Goal: Navigation & Orientation: Find specific page/section

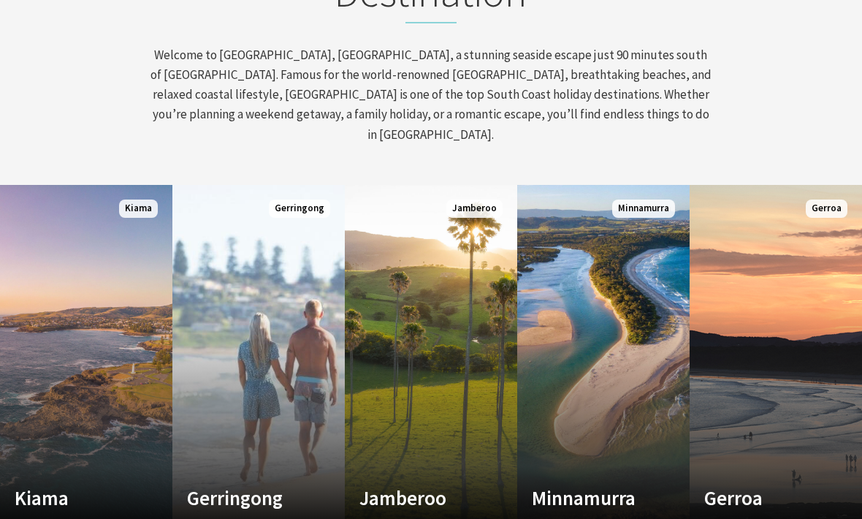
scroll to position [649, 0]
click at [457, 423] on link "Custom Image Used Jamberoo Choose your adventure Read More Jamberoo" at bounding box center [431, 360] width 172 height 351
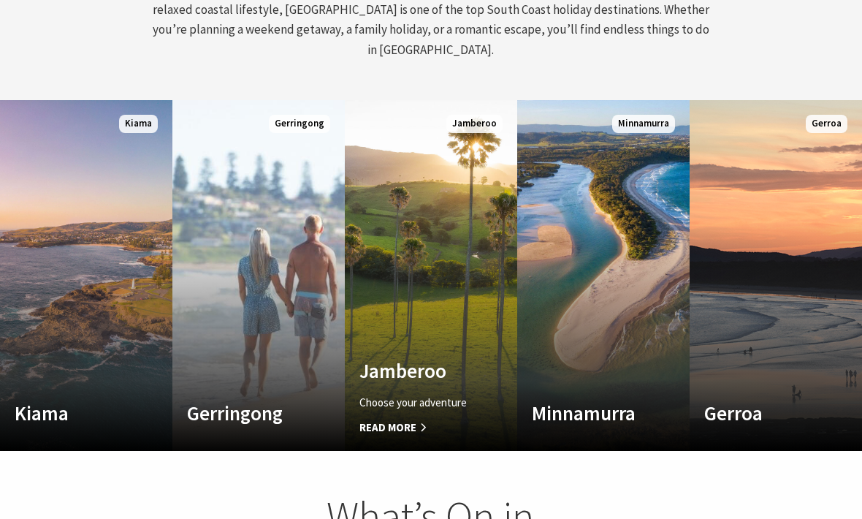
scroll to position [697, 0]
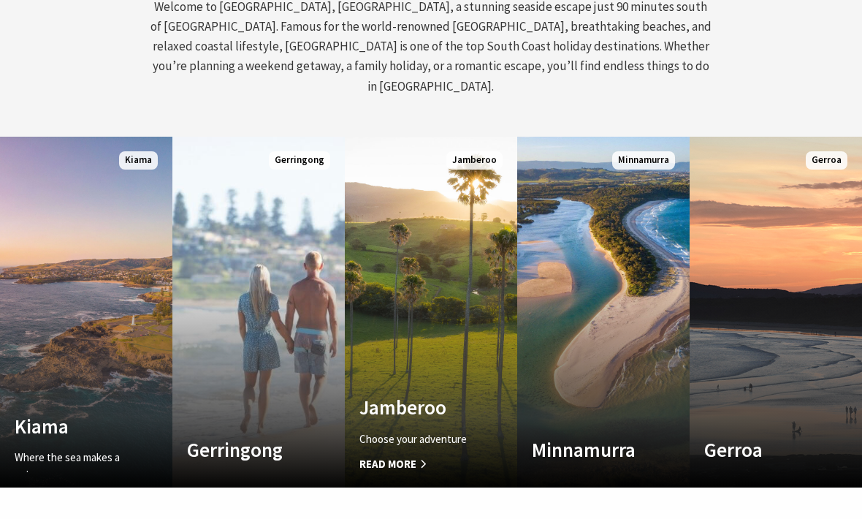
click at [88, 367] on link "Custom Image Used Kiama Where the sea makes a noise Read More Kiama" at bounding box center [86, 312] width 172 height 351
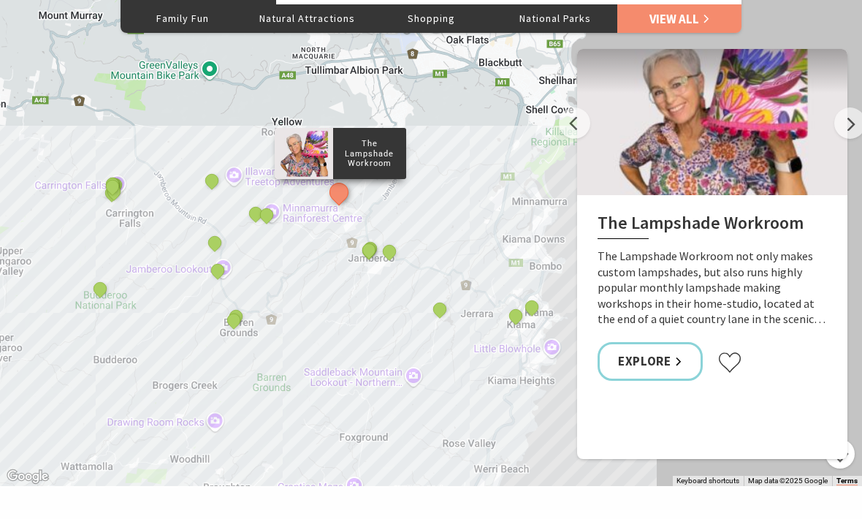
scroll to position [2396, 0]
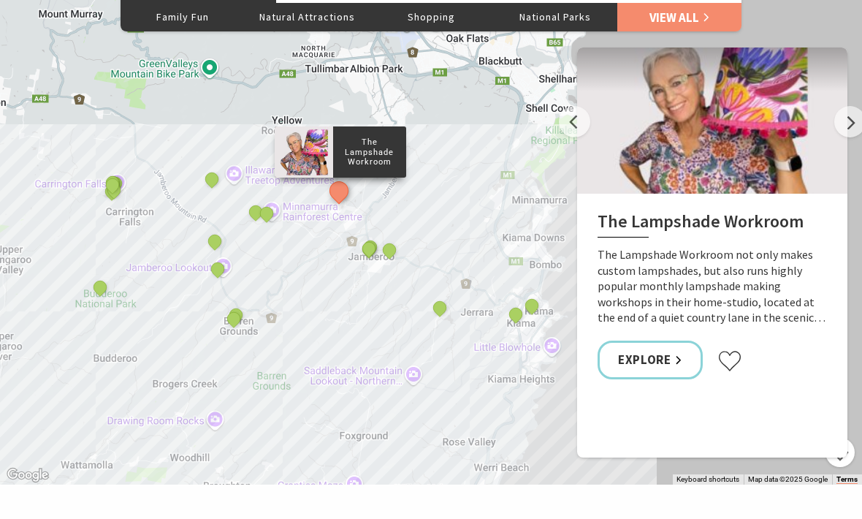
click at [765, 213] on h2 "The Lampshade Workroom" at bounding box center [711, 224] width 229 height 26
click at [779, 123] on div at bounding box center [712, 120] width 270 height 146
click at [778, 222] on div "The Lampshade Workroom The Lampshade Workroom not only makes custom lampshades,…" at bounding box center [712, 297] width 270 height 206
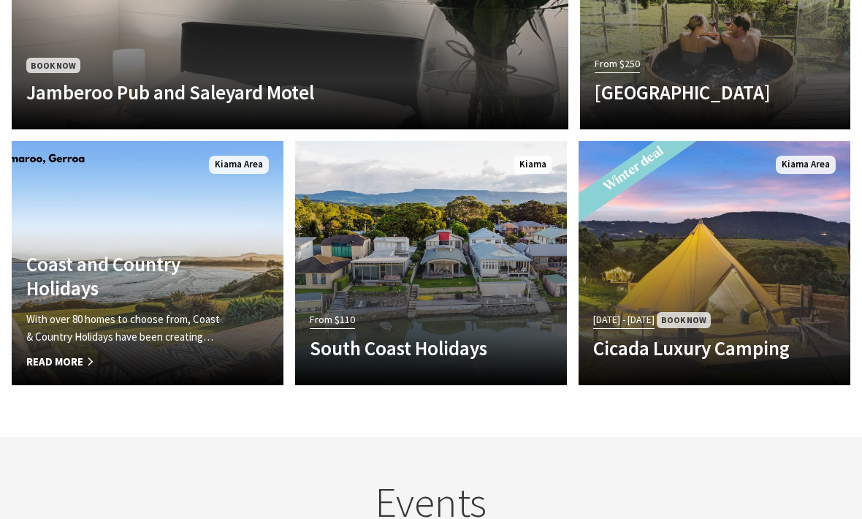
scroll to position [7, 7]
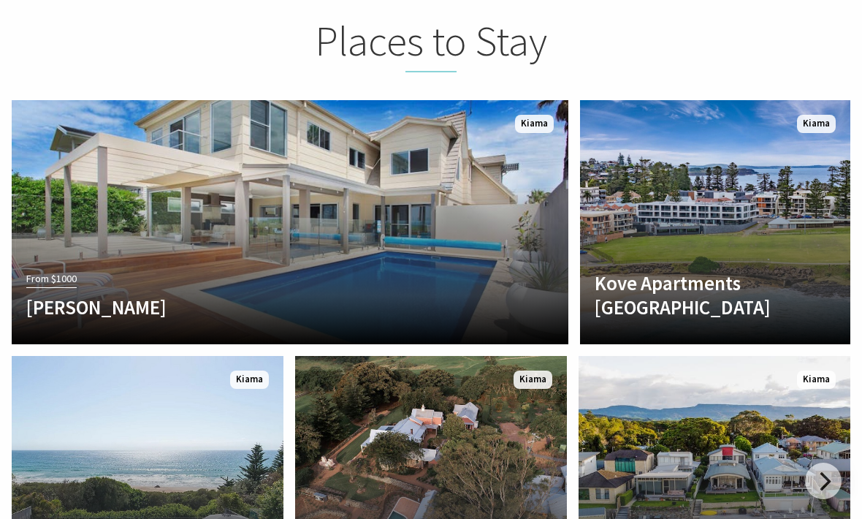
scroll to position [3272, 0]
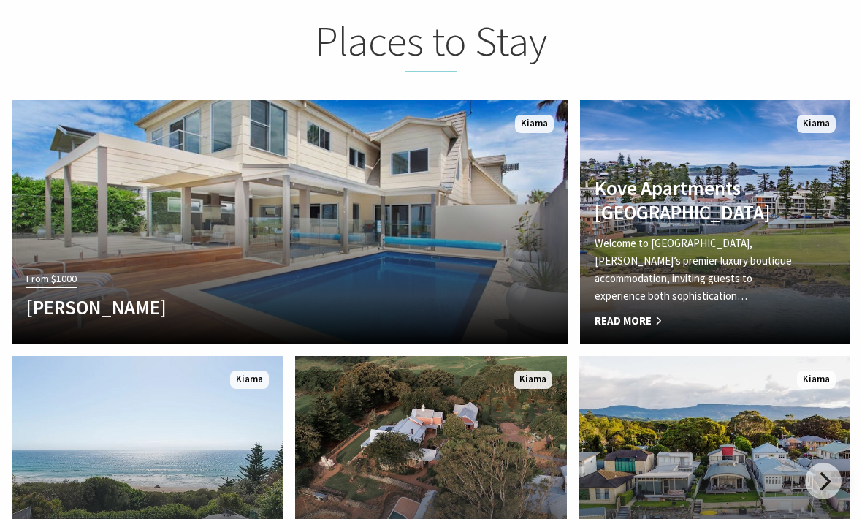
click at [668, 312] on span "Read More" at bounding box center [694, 321] width 200 height 18
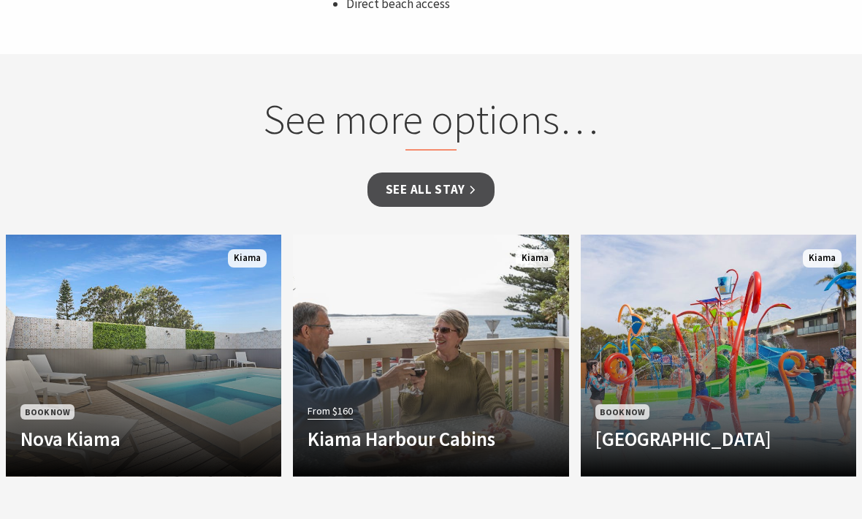
scroll to position [1272, 0]
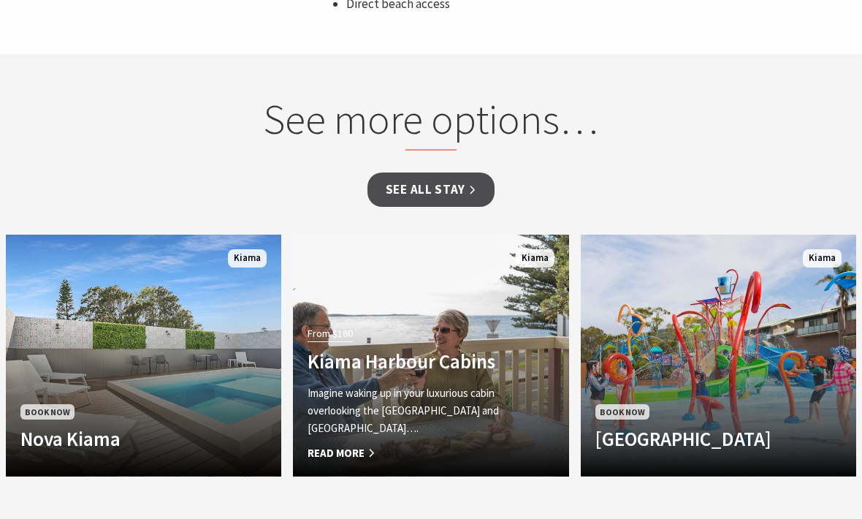
click at [370, 444] on span "Read More" at bounding box center [409, 453] width 205 height 18
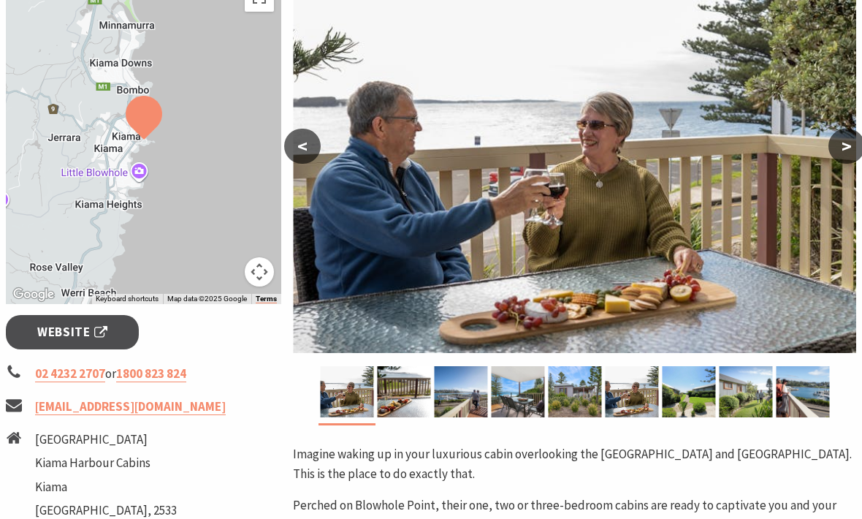
scroll to position [296, 0]
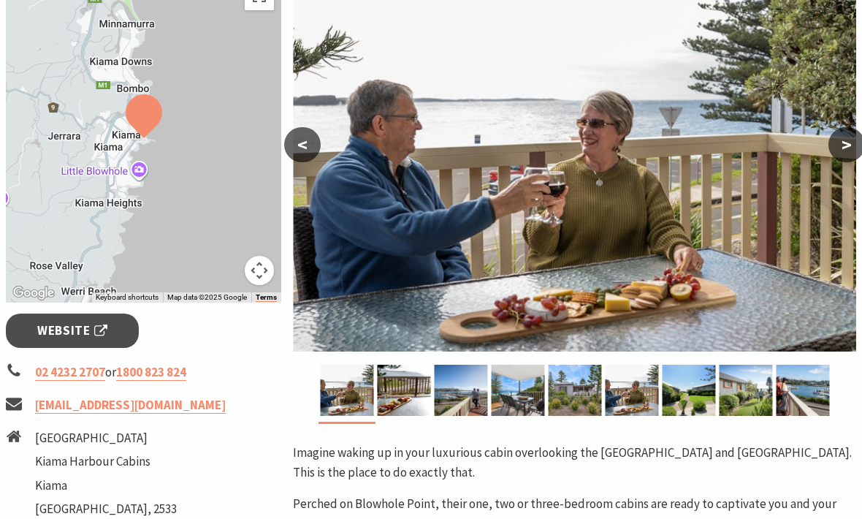
click at [401, 402] on img at bounding box center [403, 389] width 53 height 51
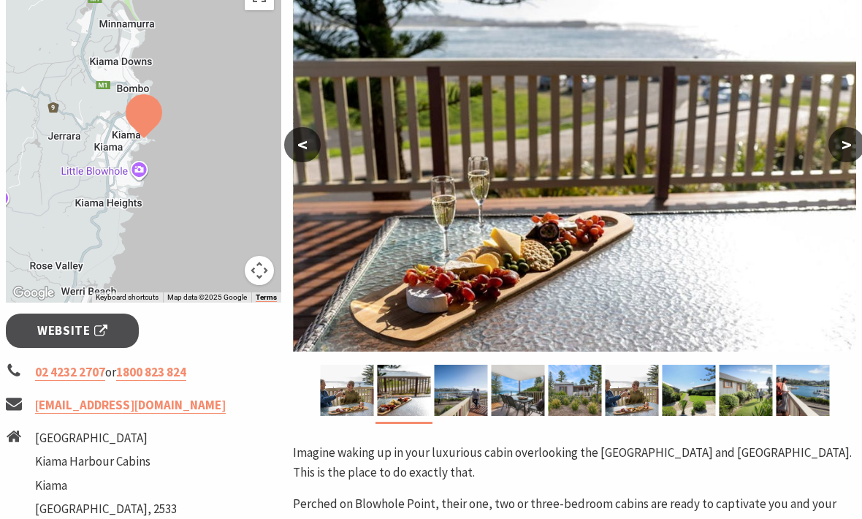
click at [463, 399] on img at bounding box center [460, 389] width 53 height 51
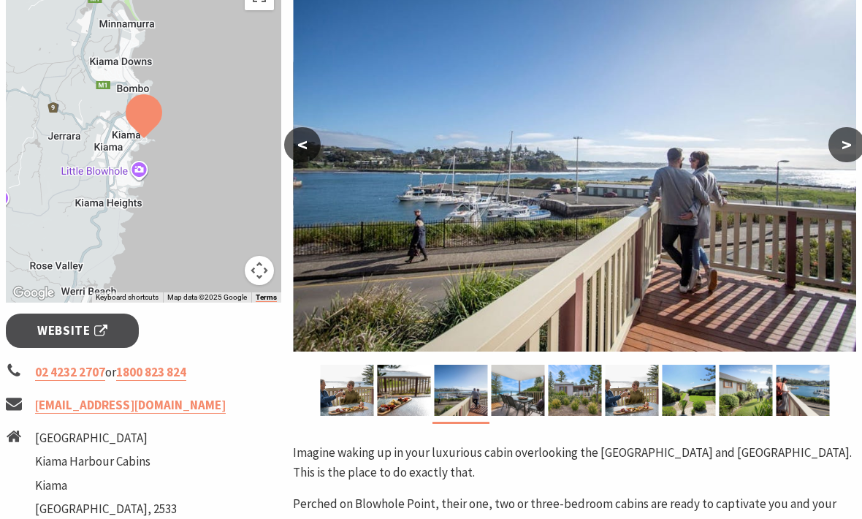
click at [516, 388] on img at bounding box center [517, 389] width 53 height 51
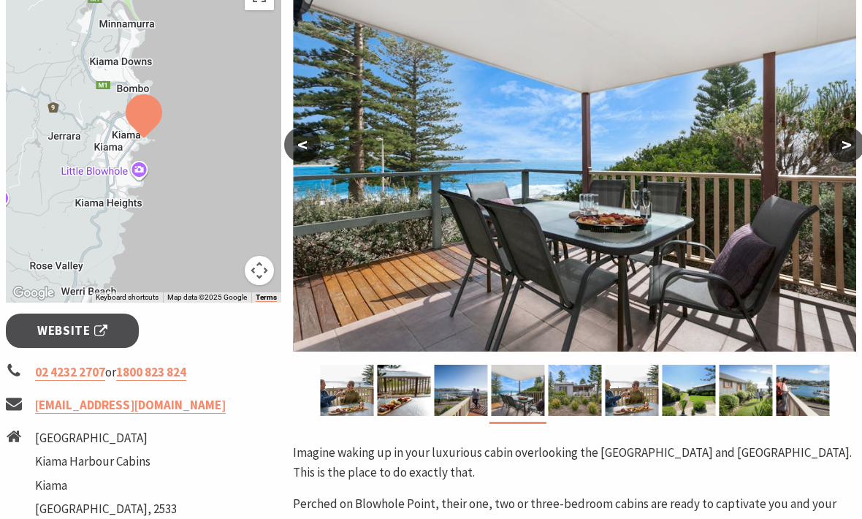
click at [570, 384] on img at bounding box center [574, 389] width 53 height 51
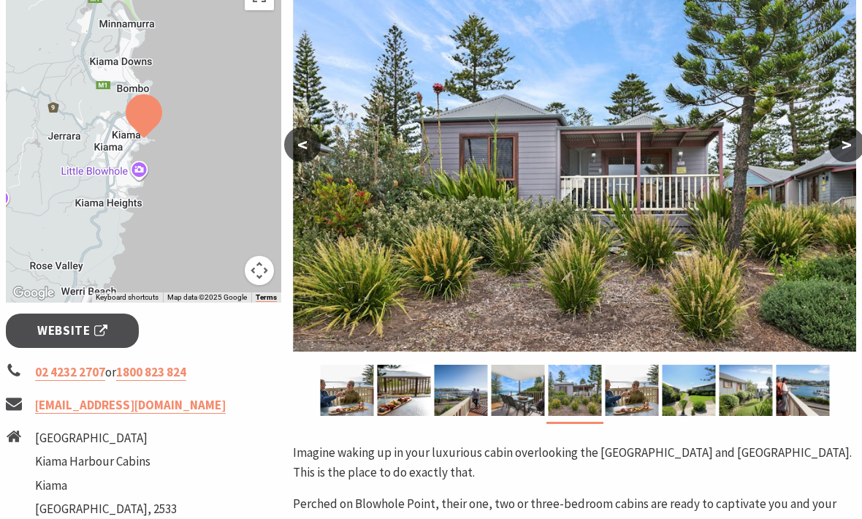
click at [626, 385] on img at bounding box center [631, 389] width 53 height 51
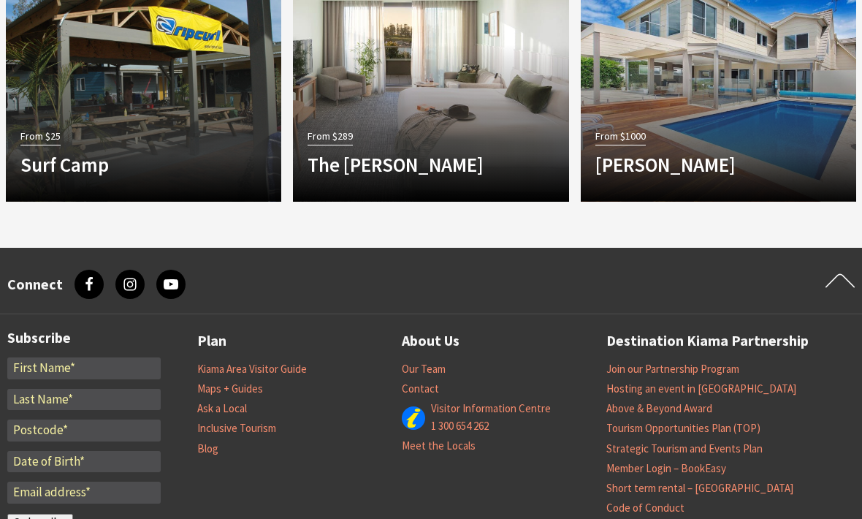
scroll to position [1525, 0]
